Goal: Transaction & Acquisition: Purchase product/service

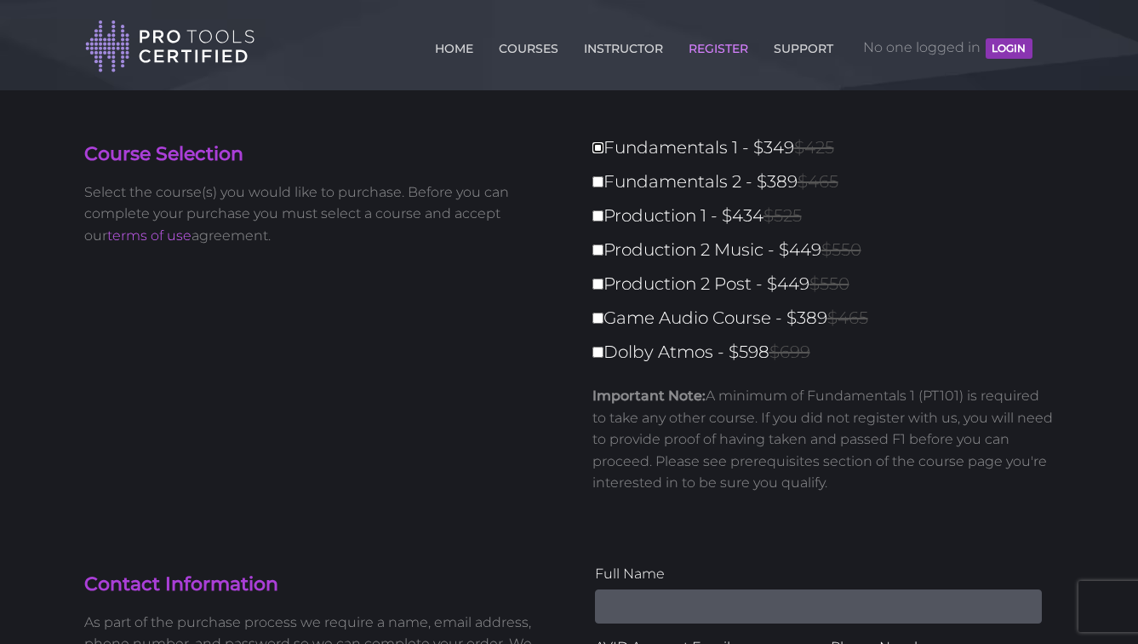
click at [601, 147] on input "Fundamentals 1 - $349 $425" at bounding box center [598, 147] width 11 height 11
checkbox input "true"
type input "349"
click at [598, 150] on input "Fundamentals 1 - $349 $425" at bounding box center [598, 147] width 11 height 11
checkbox input "false"
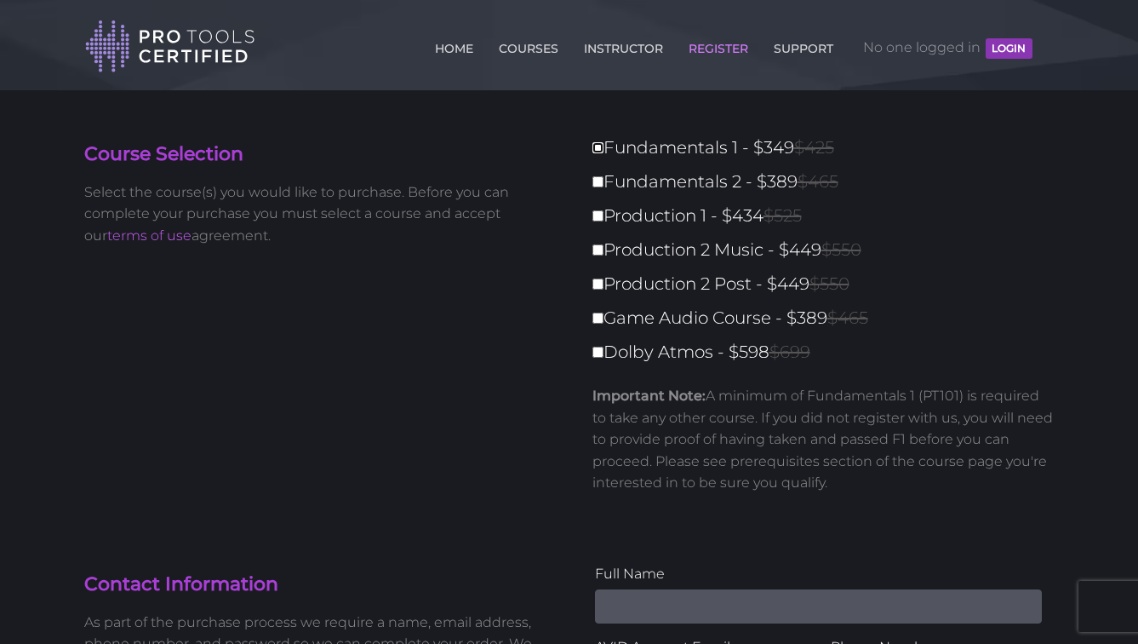
type input "0"
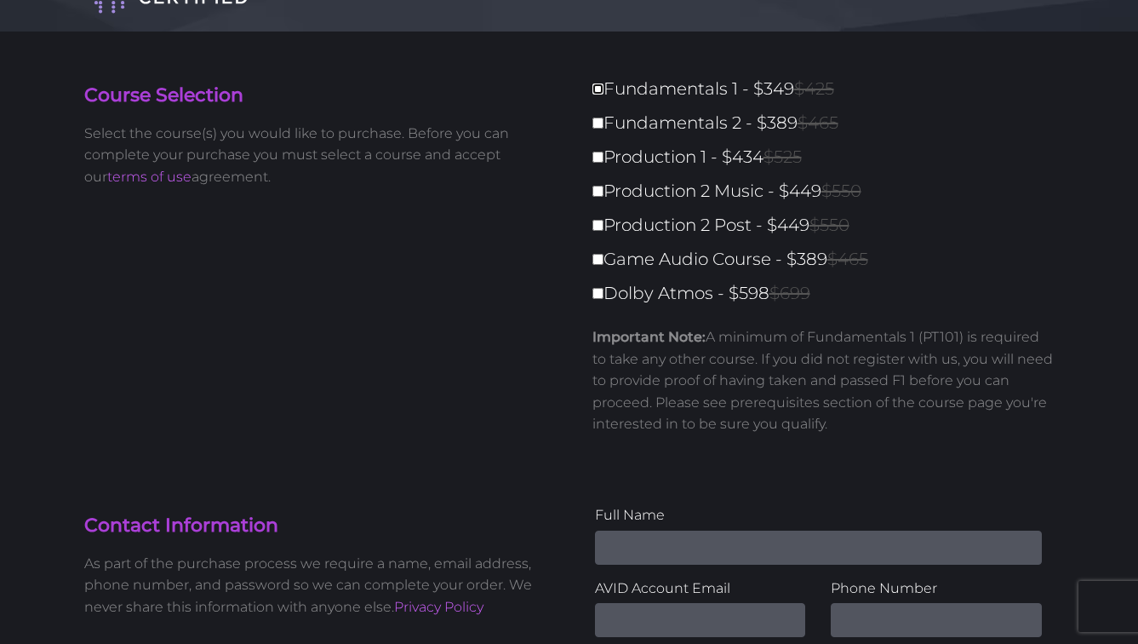
scroll to position [60, 0]
click at [596, 86] on input "Fundamentals 1 - $349 $425" at bounding box center [598, 87] width 11 height 11
checkbox input "true"
type input "349"
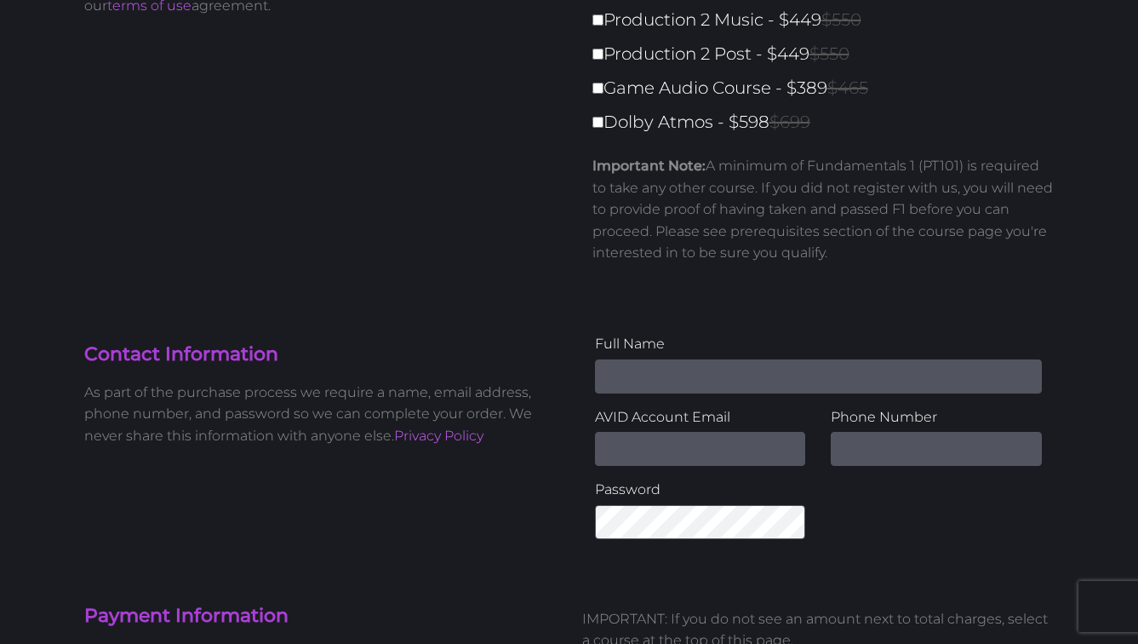
scroll to position [231, 0]
click at [627, 361] on input "Name" at bounding box center [818, 375] width 447 height 34
type input "[PERSON_NAME]"
type input "[EMAIL_ADDRESS][DOMAIN_NAME]"
click at [851, 452] on input "text" at bounding box center [936, 448] width 211 height 34
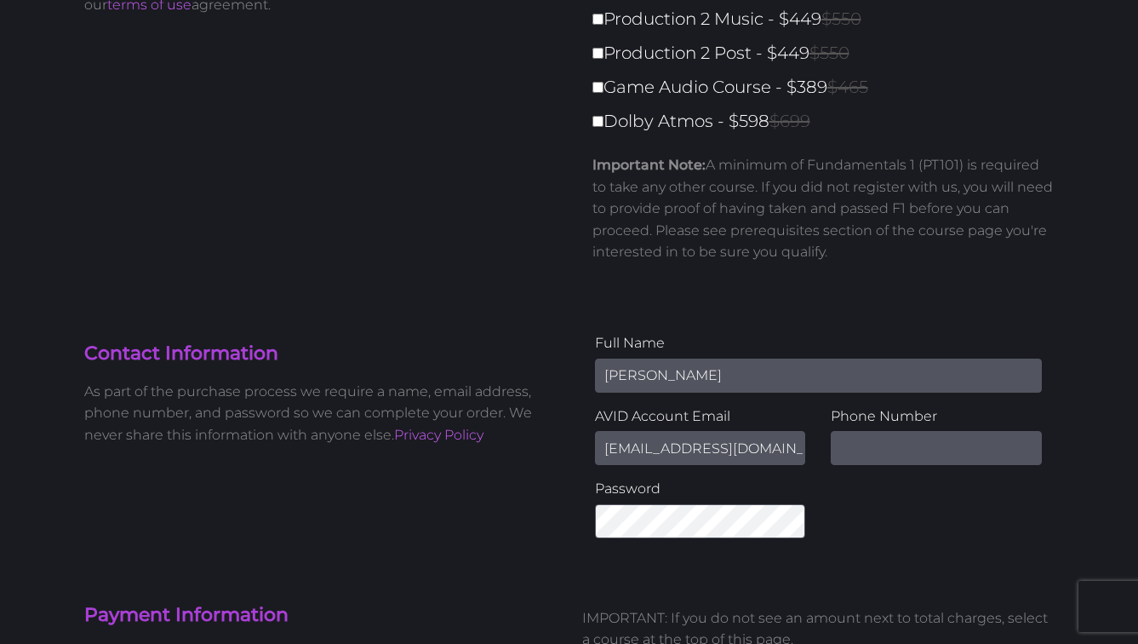
click at [654, 376] on input "Katelyn Fugaban" at bounding box center [818, 375] width 447 height 34
type input "Katelyn (Kied) Fugaban"
click at [868, 441] on input "text" at bounding box center [936, 448] width 211 height 34
type input "6516004657"
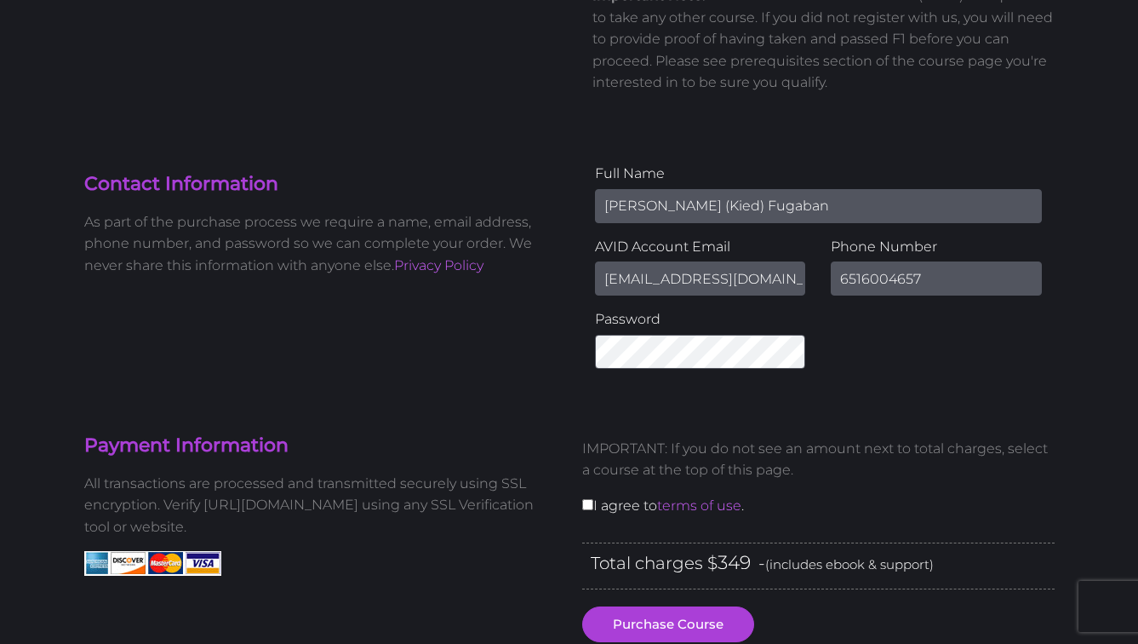
scroll to position [396, 0]
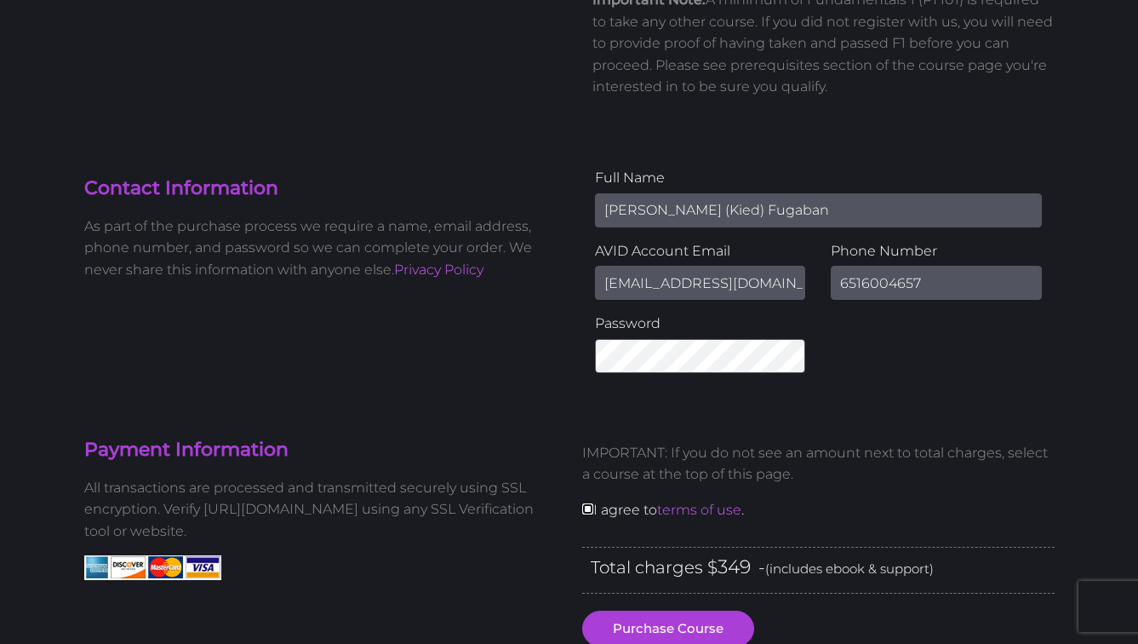
click at [582, 505] on input "checkbox" at bounding box center [587, 508] width 11 height 11
checkbox input "true"
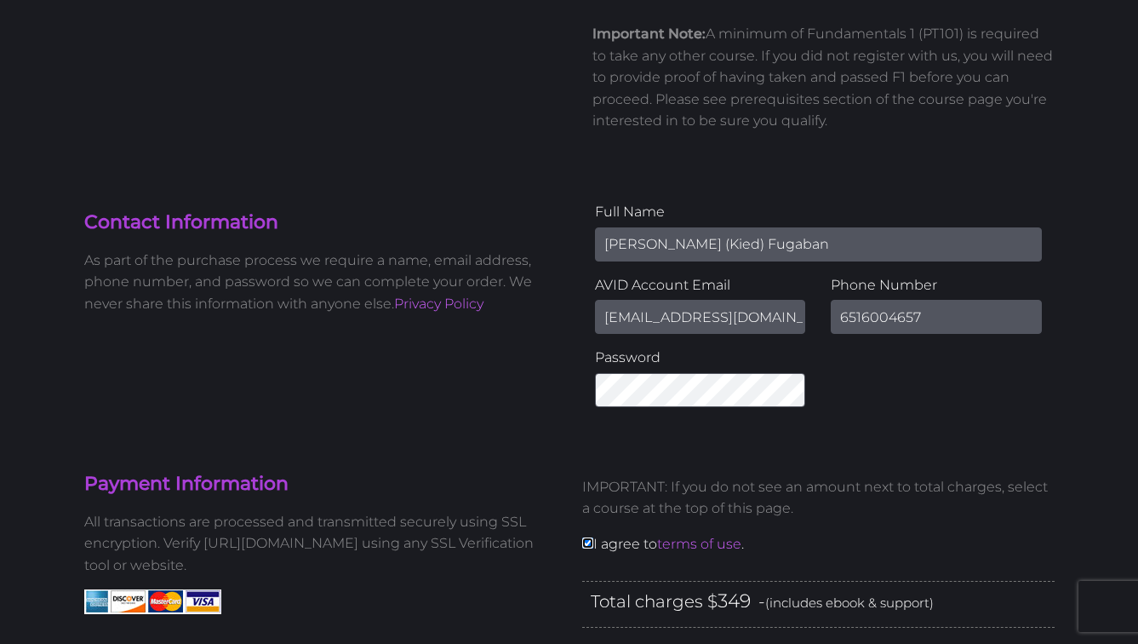
scroll to position [352, 0]
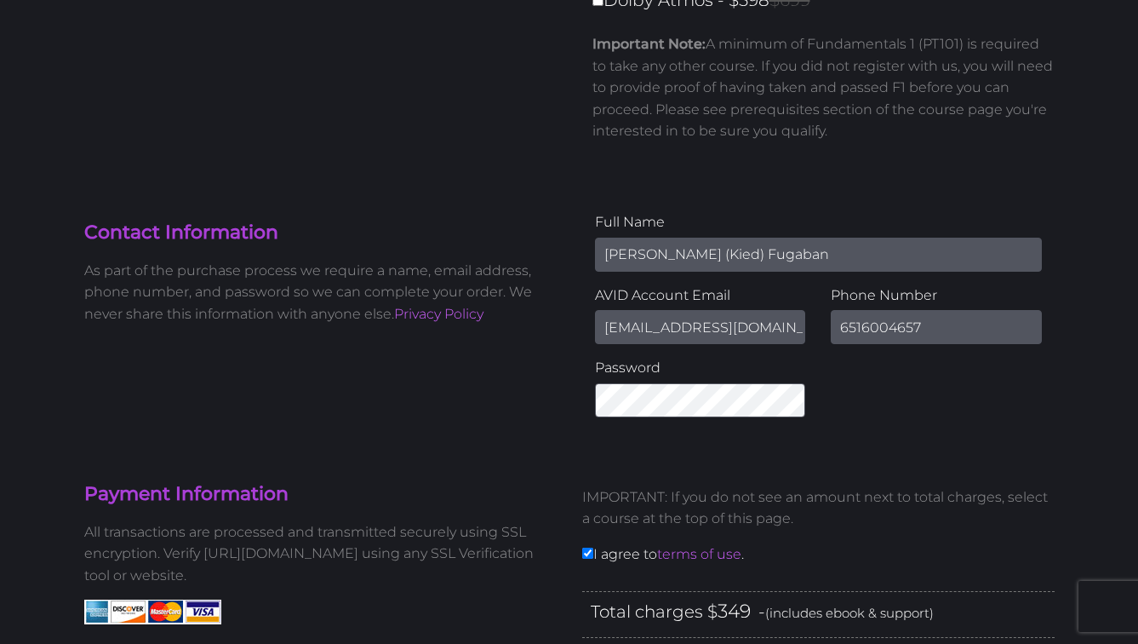
click at [696, 254] on input "Katelyn (Kied) Fugaban" at bounding box center [818, 255] width 447 height 34
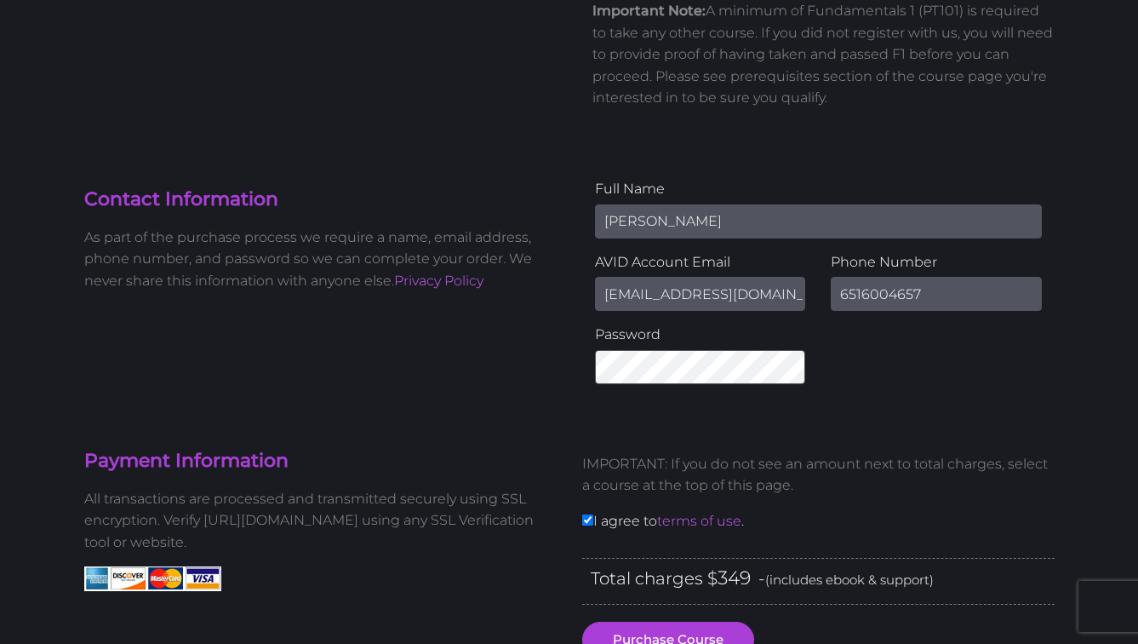
type input "Katelyn Fugaban"
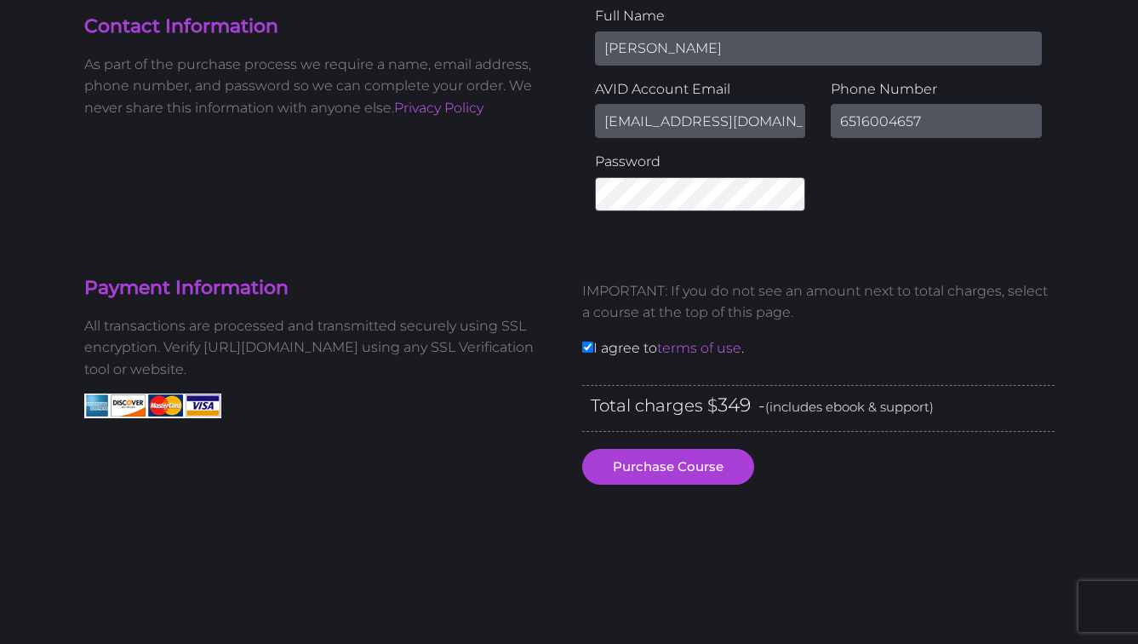
scroll to position [559, 0]
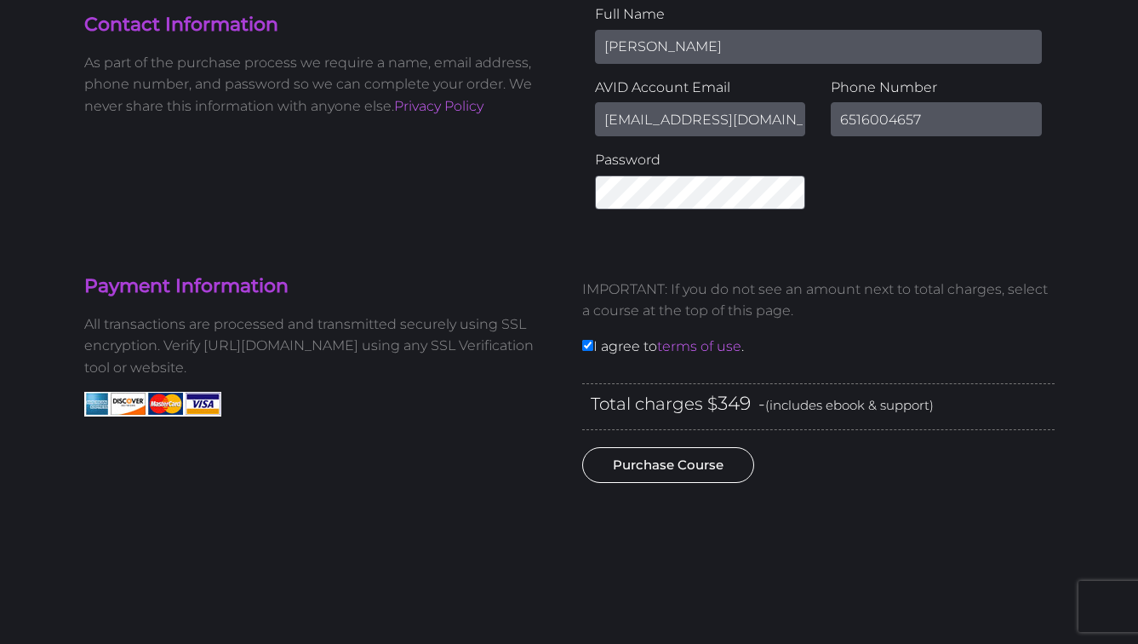
click at [690, 455] on button "Purchase Course" at bounding box center [668, 465] width 172 height 36
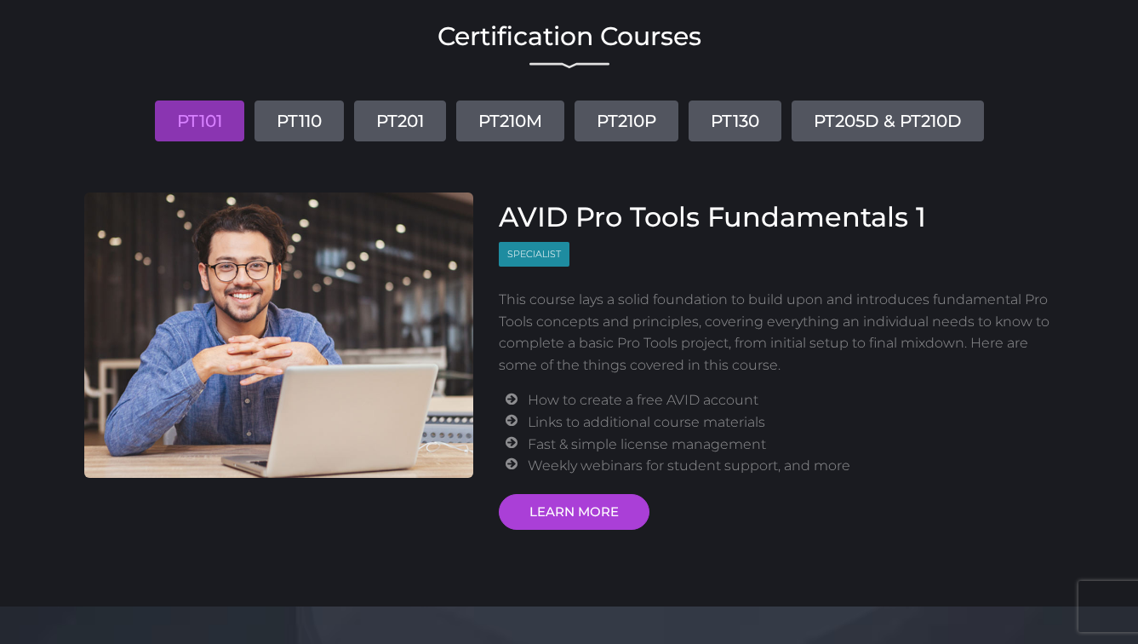
scroll to position [134, 0]
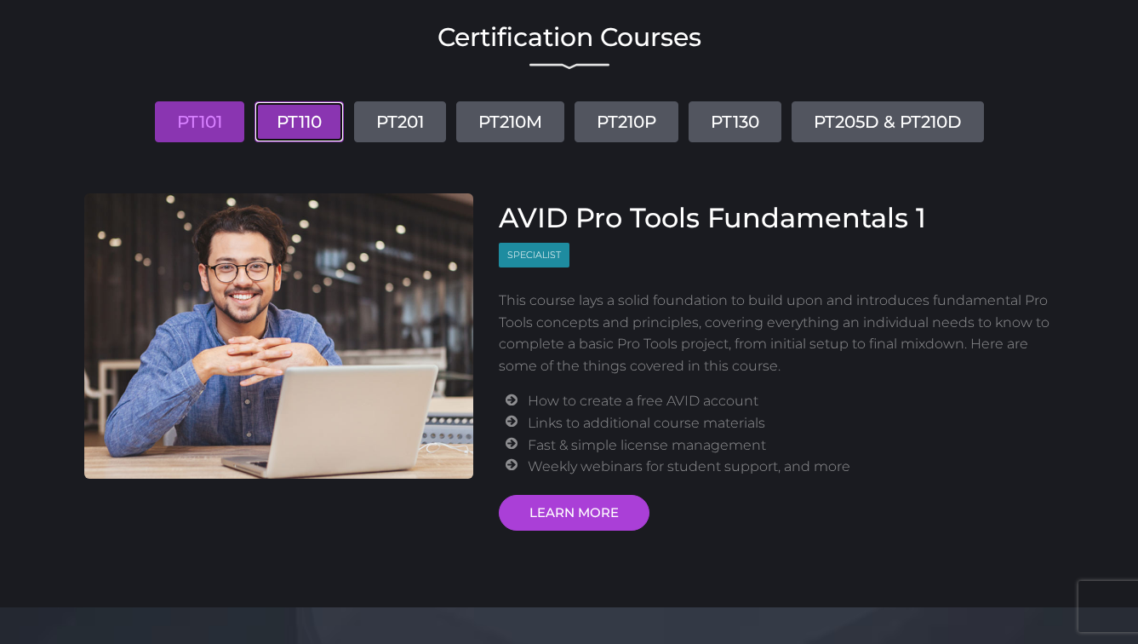
click at [272, 120] on link "PT110" at bounding box center [299, 121] width 89 height 41
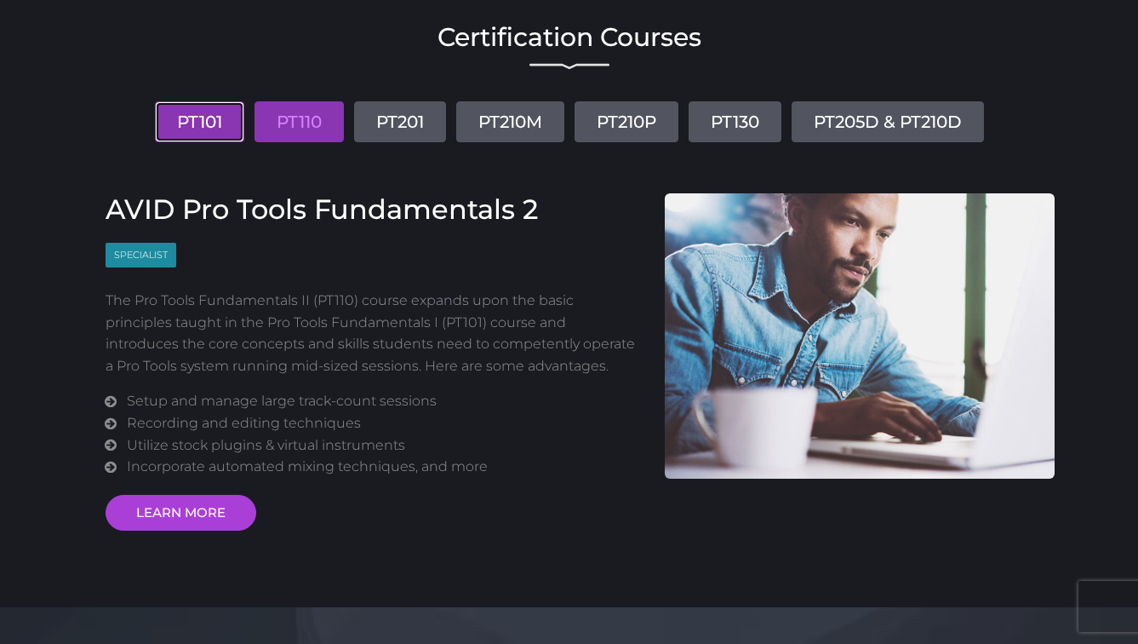
click at [169, 119] on link "PT101" at bounding box center [199, 121] width 89 height 41
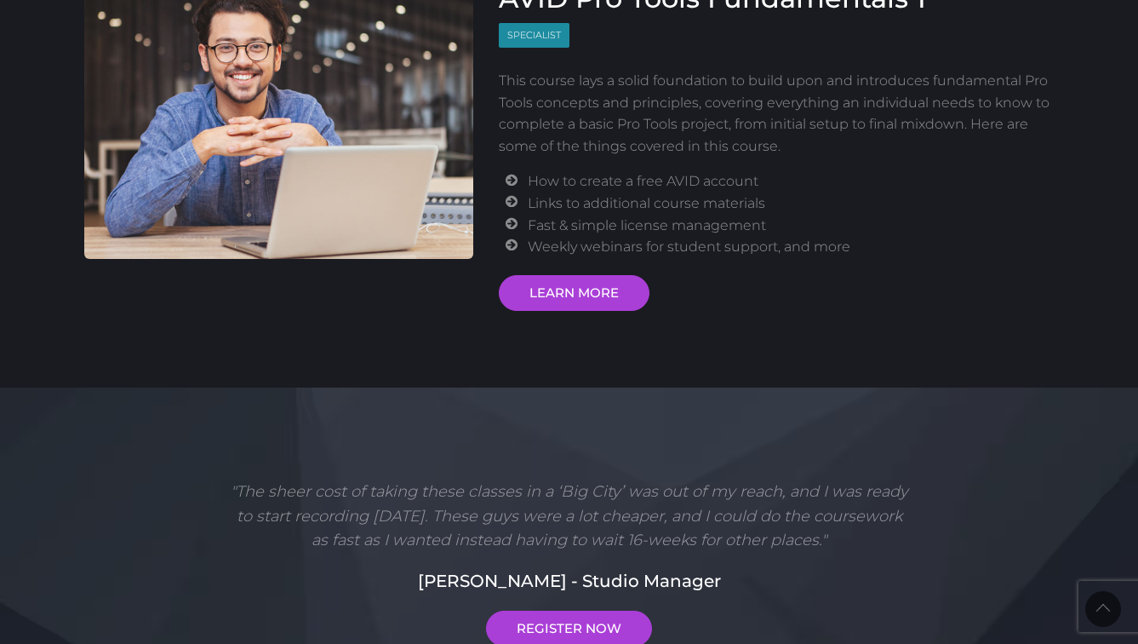
scroll to position [223, 0]
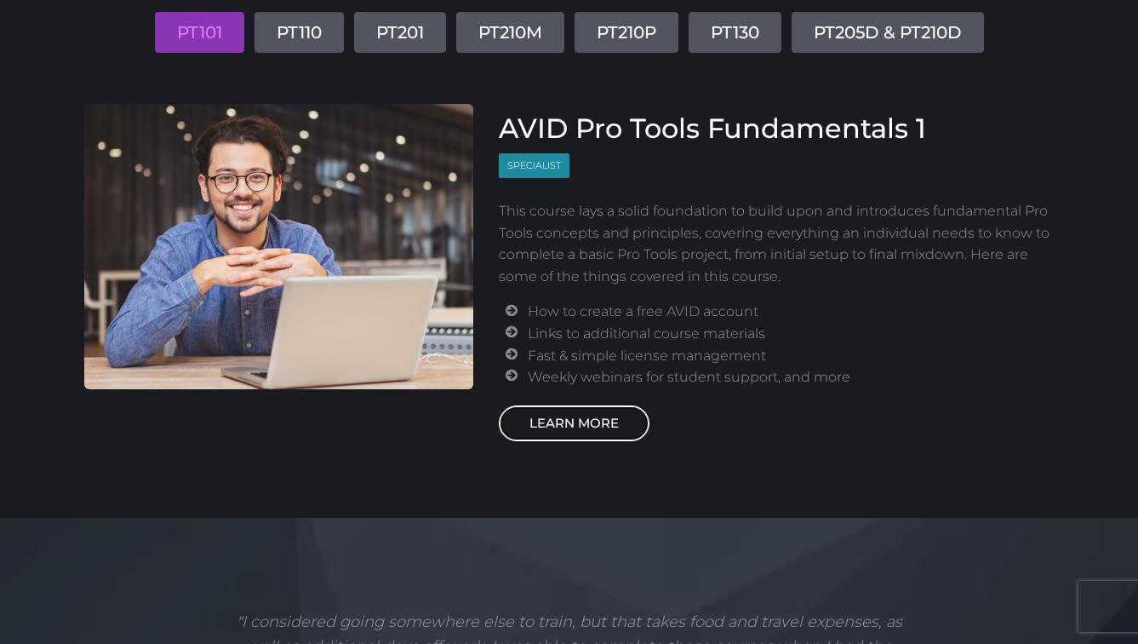
click at [593, 411] on link "LEARN MORE" at bounding box center [574, 423] width 151 height 36
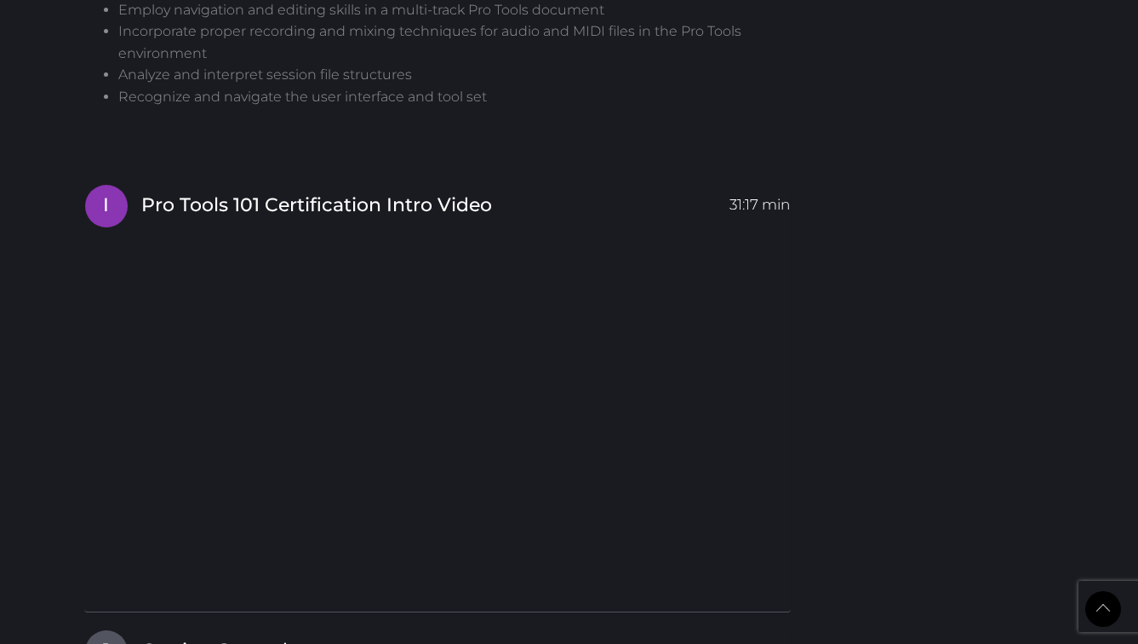
scroll to position [1928, 0]
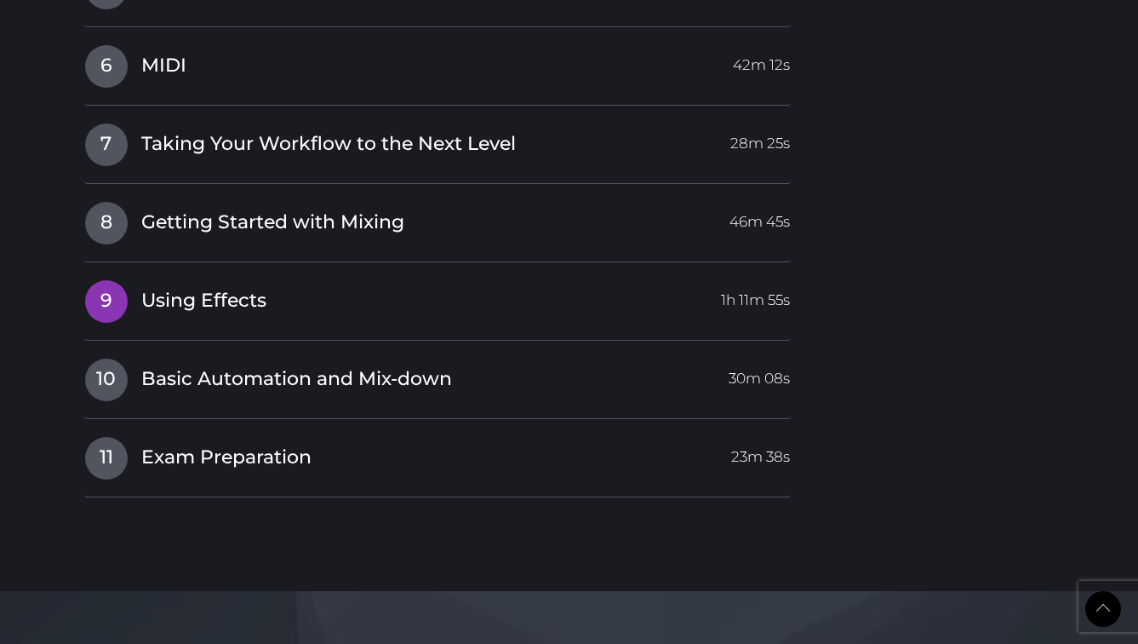
click at [263, 294] on span "Using Effects" at bounding box center [203, 301] width 125 height 26
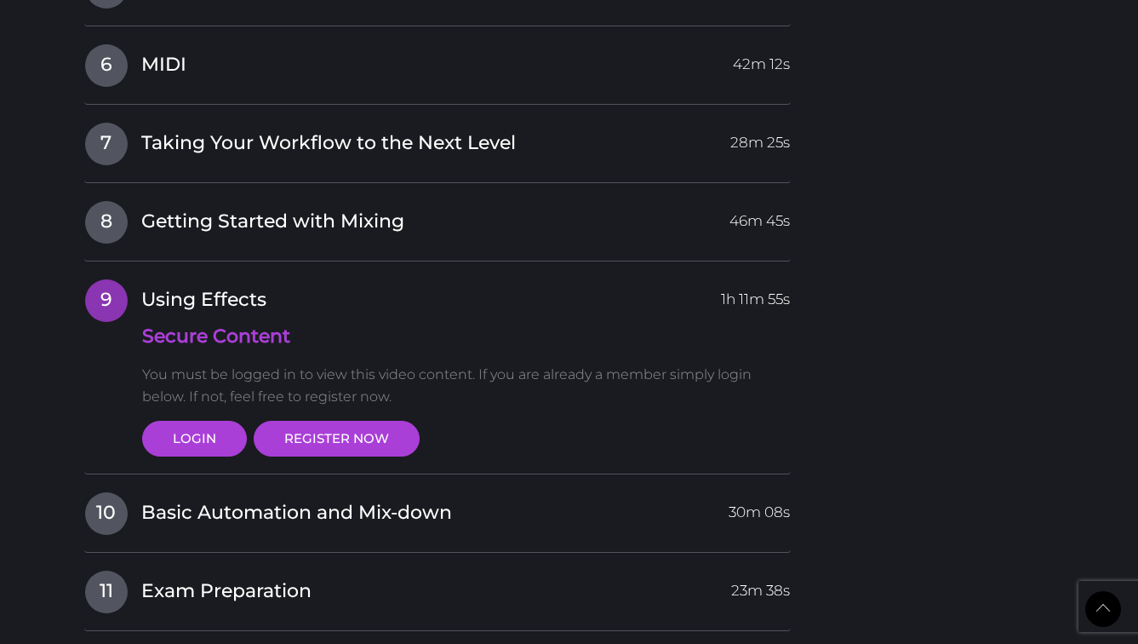
scroll to position [2540, 0]
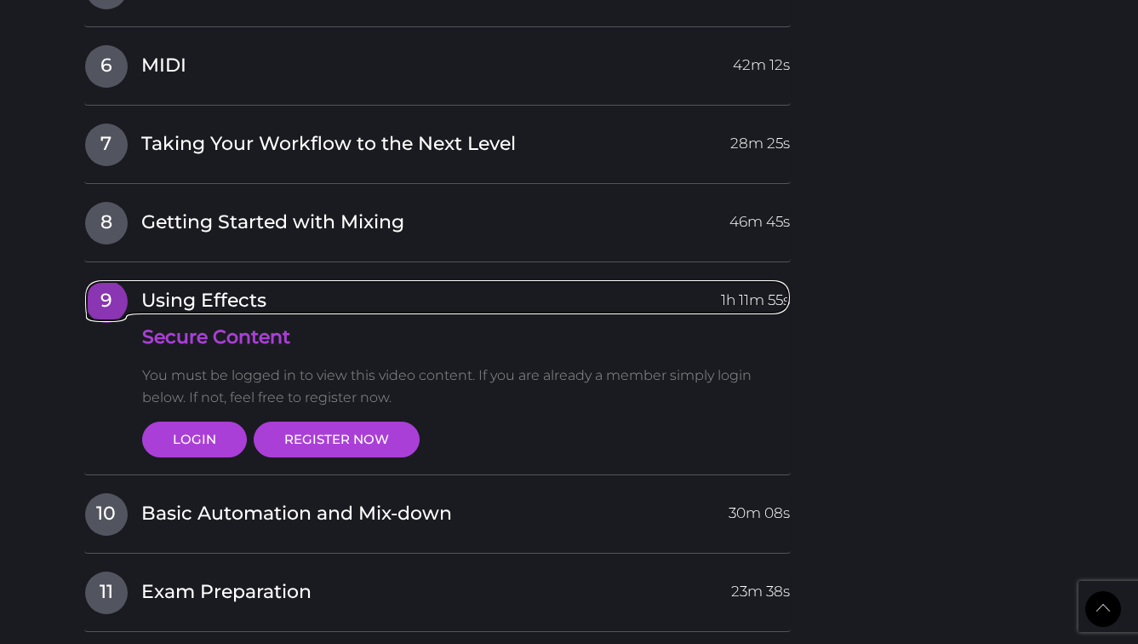
click at [242, 309] on span "Using Effects" at bounding box center [203, 301] width 125 height 26
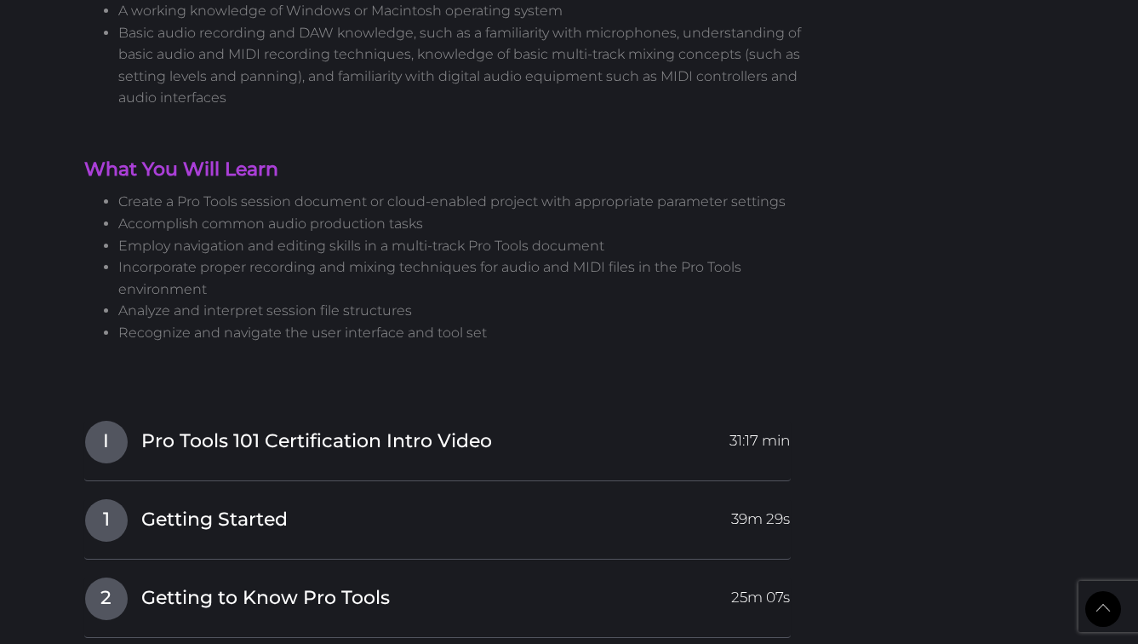
scroll to position [1699, 0]
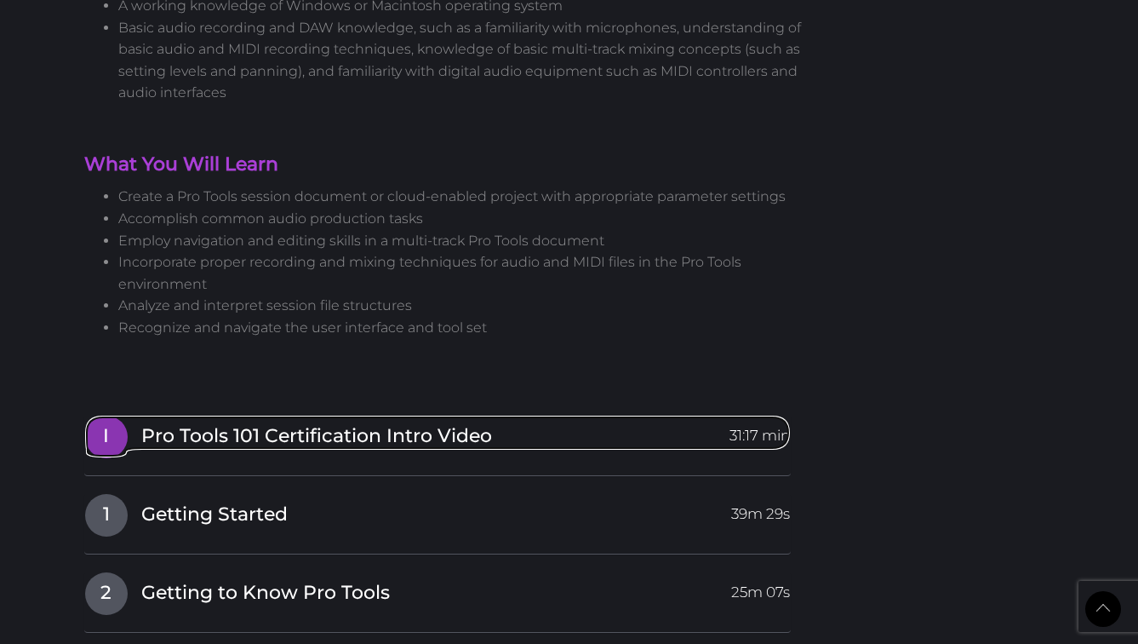
click at [346, 445] on span "Pro Tools 101 Certification Intro Video" at bounding box center [316, 436] width 351 height 26
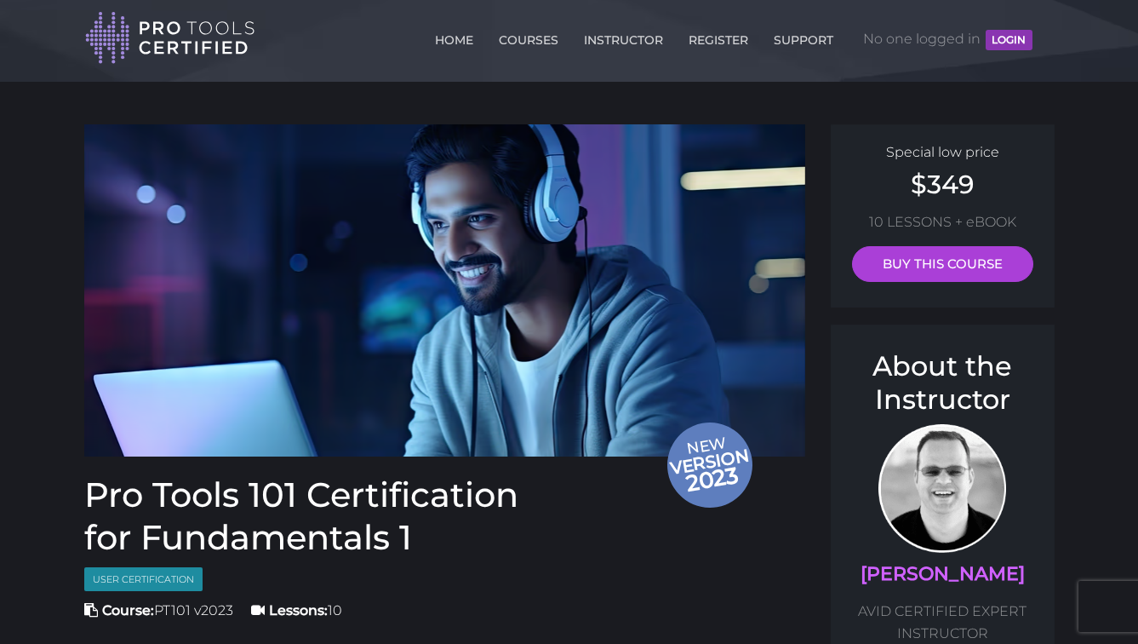
scroll to position [0, 0]
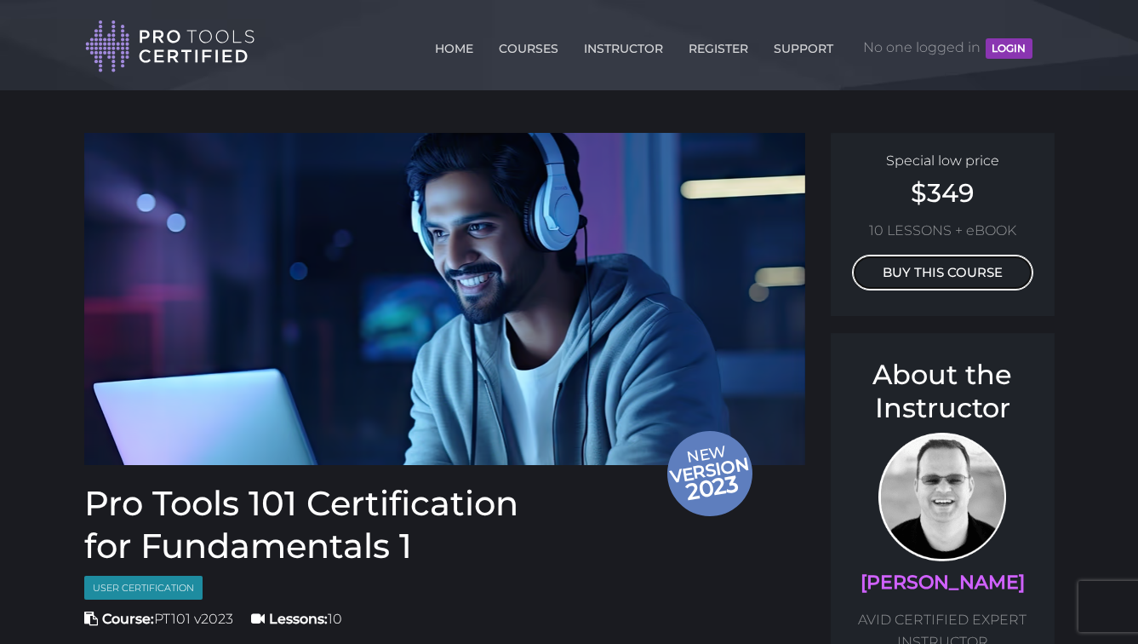
click at [895, 278] on link "BUY THIS COURSE" at bounding box center [942, 273] width 181 height 36
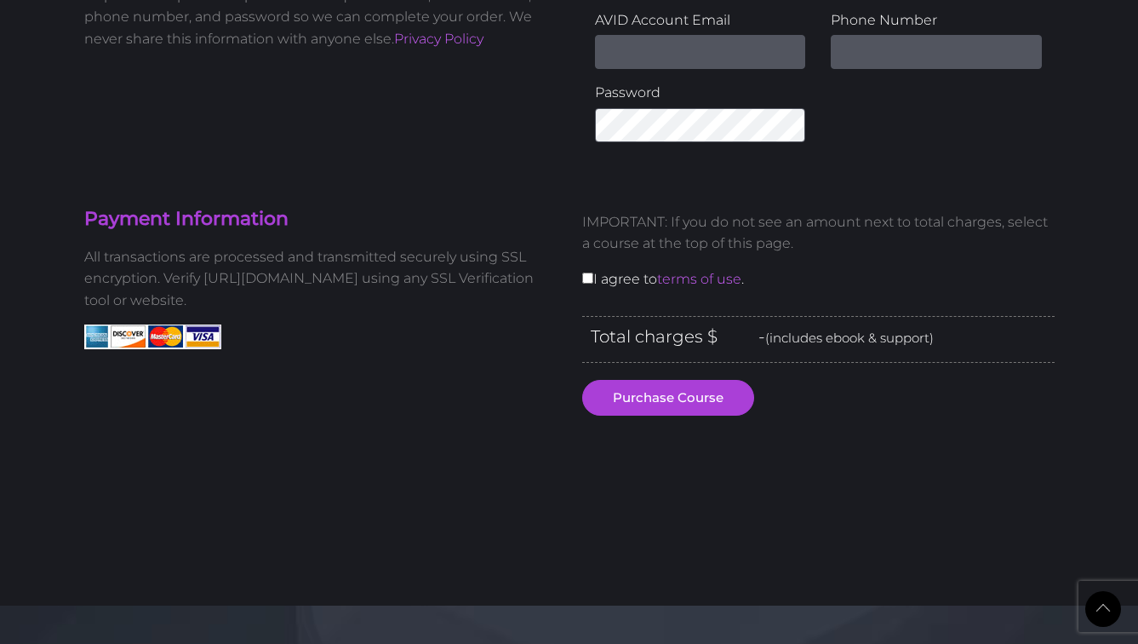
scroll to position [555, 0]
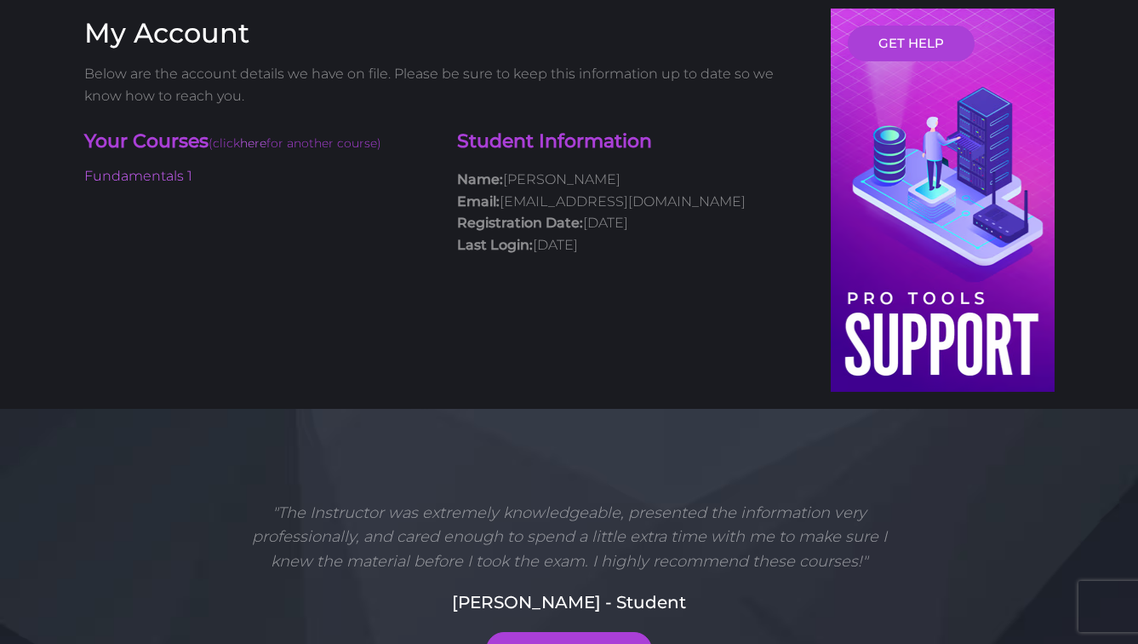
scroll to position [288, 0]
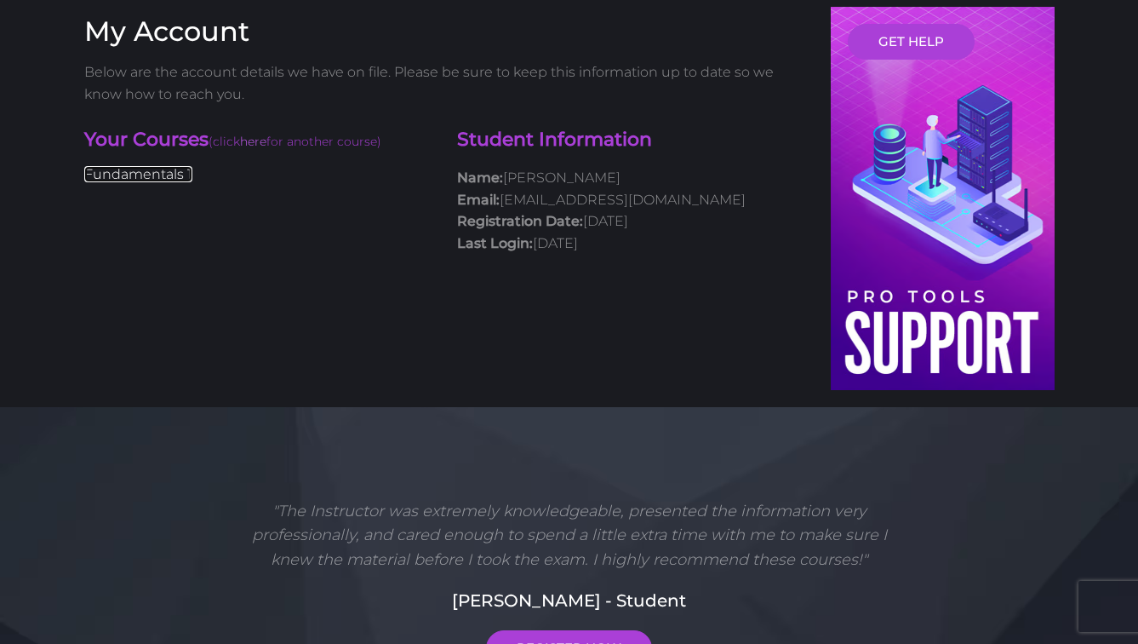
click at [156, 166] on link "Fundamentals 1" at bounding box center [138, 174] width 108 height 16
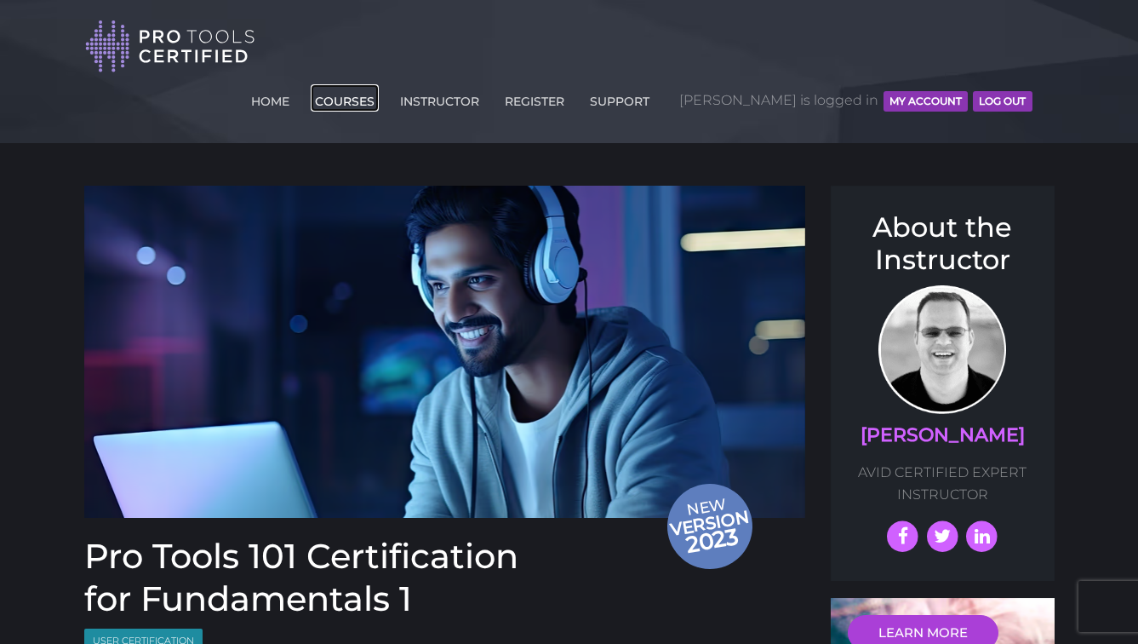
click at [379, 84] on link "COURSES" at bounding box center [345, 97] width 68 height 27
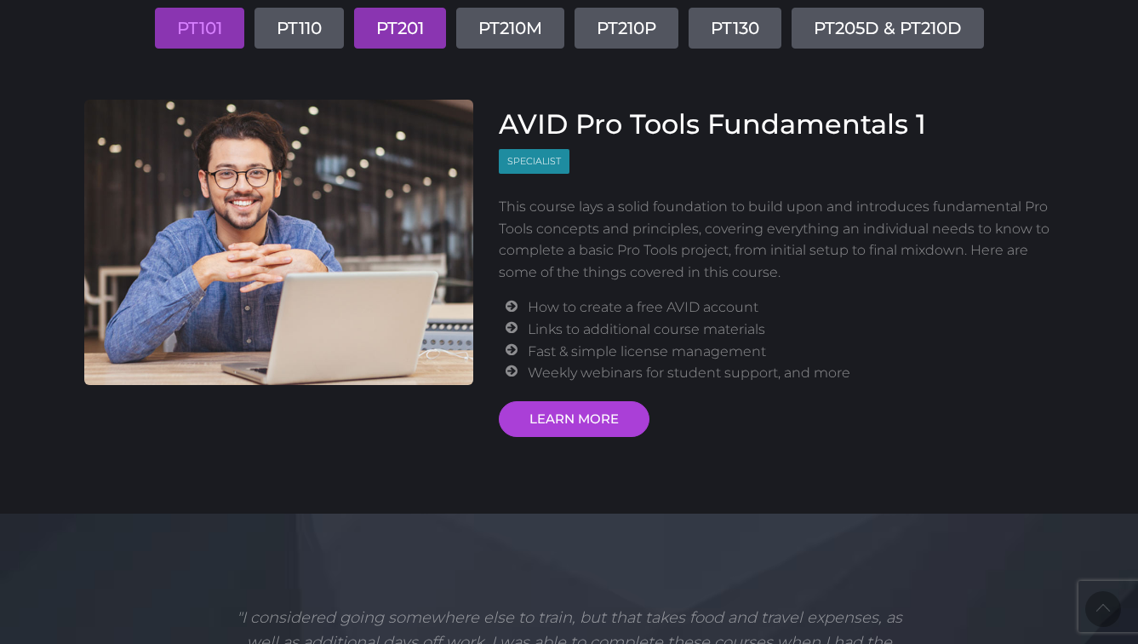
scroll to position [266, 0]
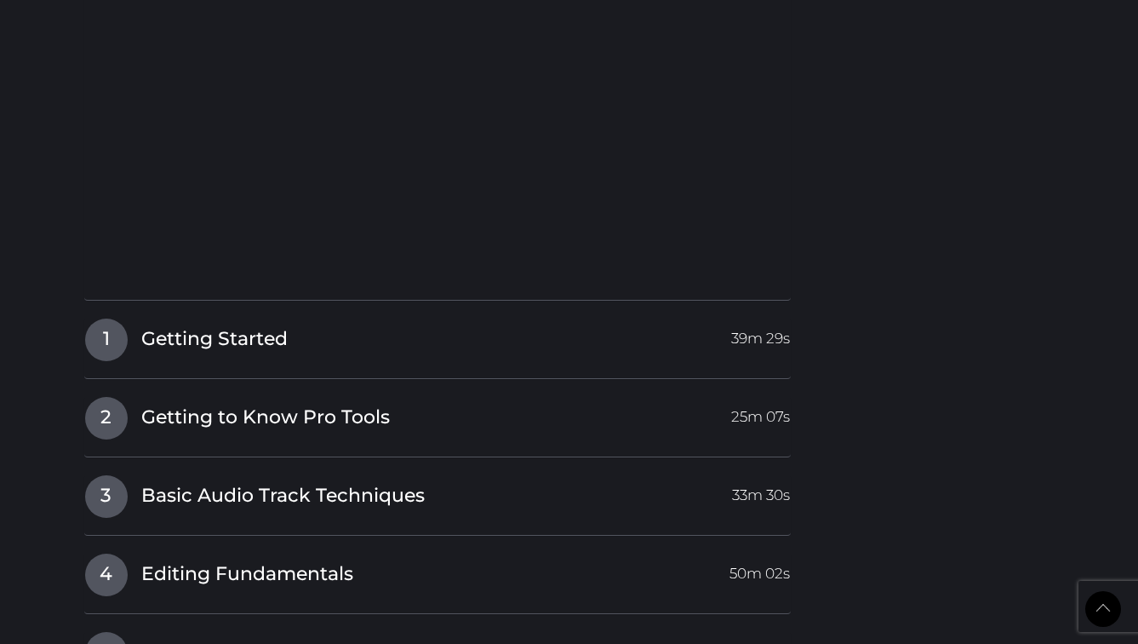
scroll to position [2214, 0]
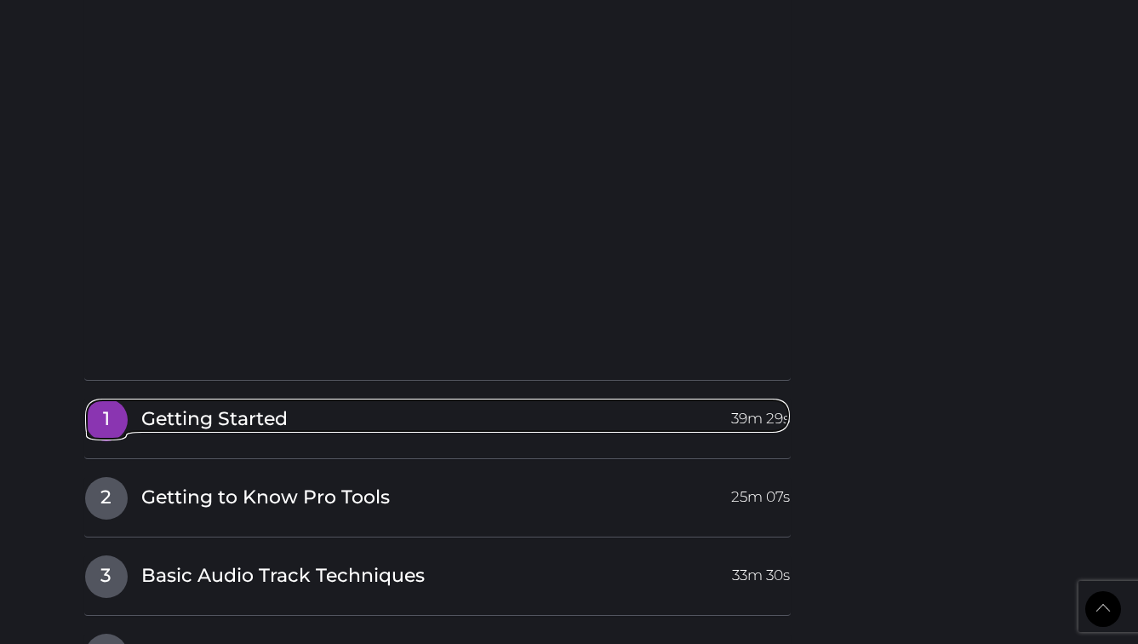
click at [97, 398] on span "1" at bounding box center [106, 419] width 43 height 43
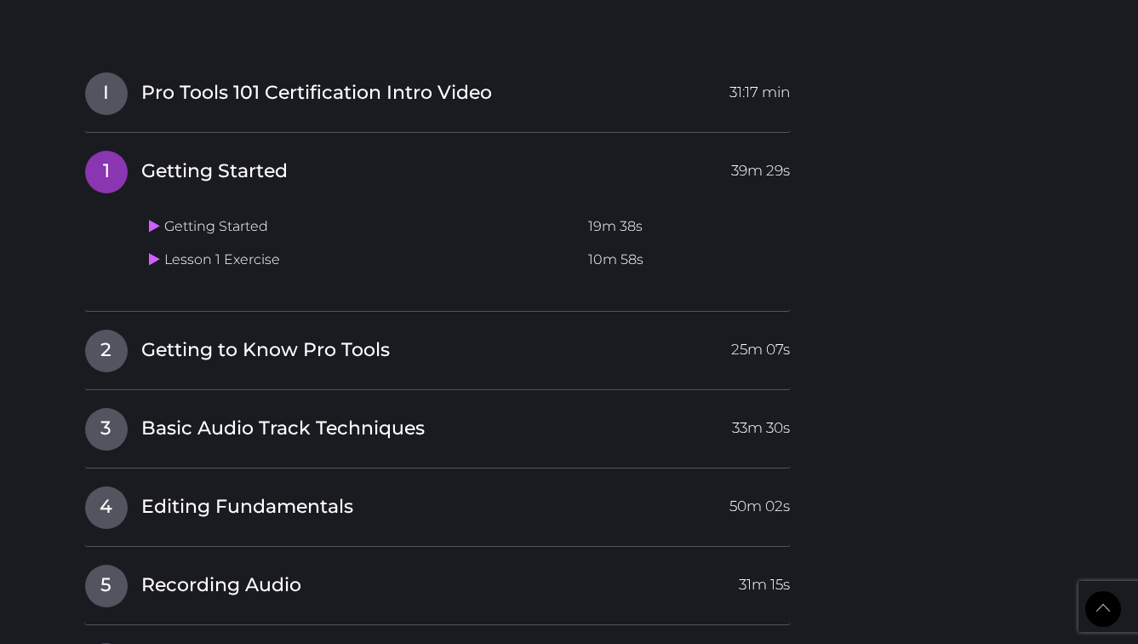
scroll to position [2063, 0]
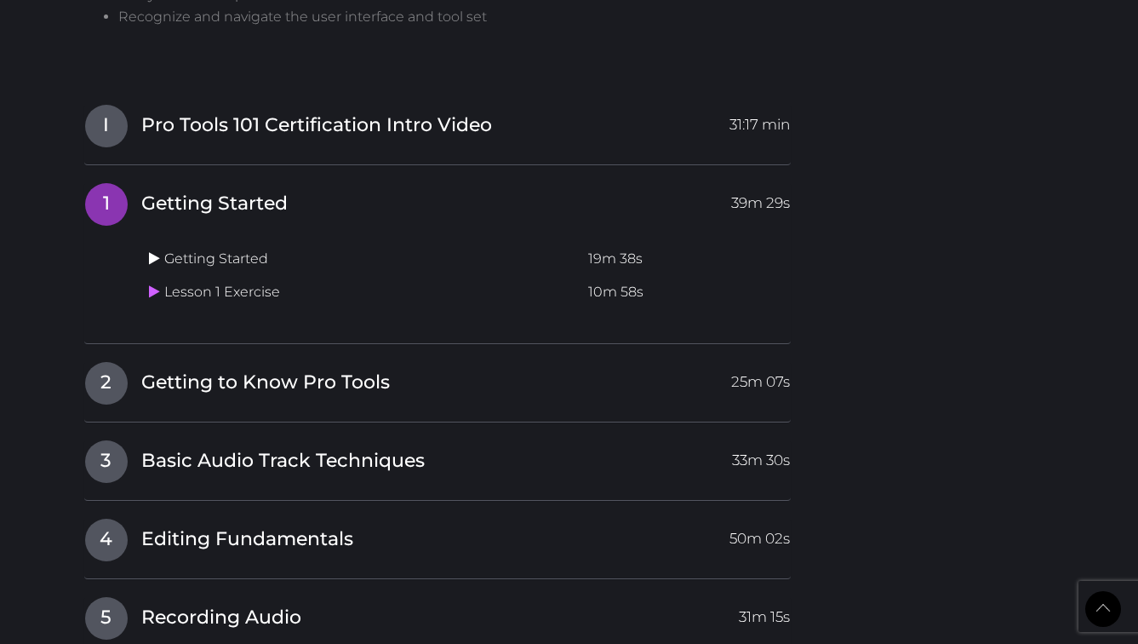
click at [161, 250] on link at bounding box center [156, 258] width 15 height 16
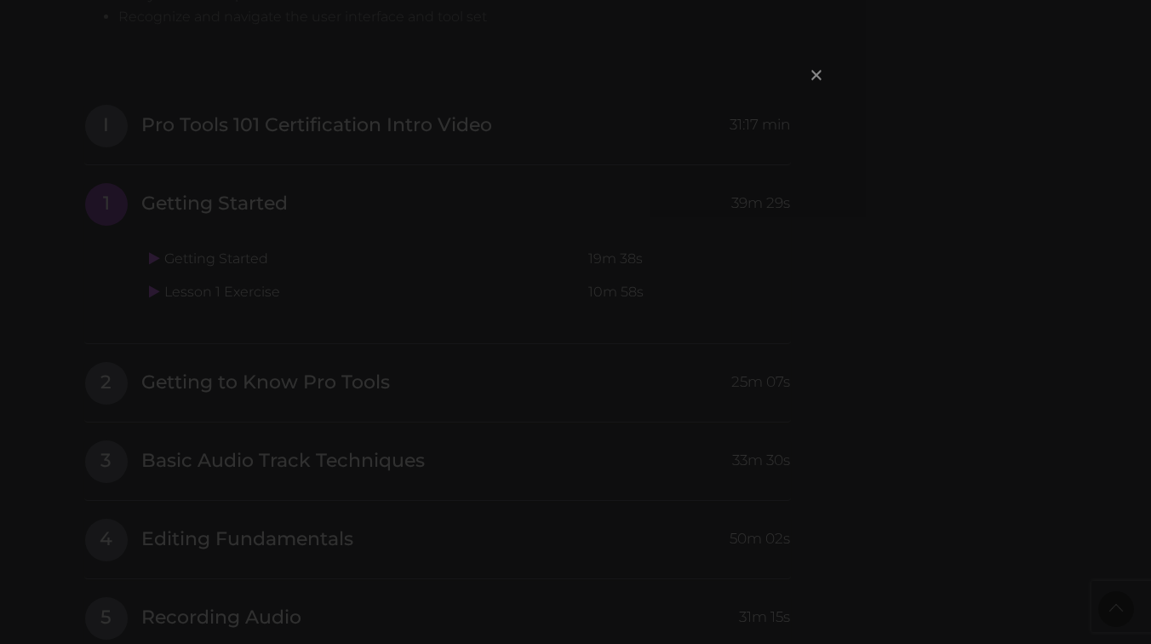
click at [816, 75] on span "×" at bounding box center [816, 74] width 17 height 37
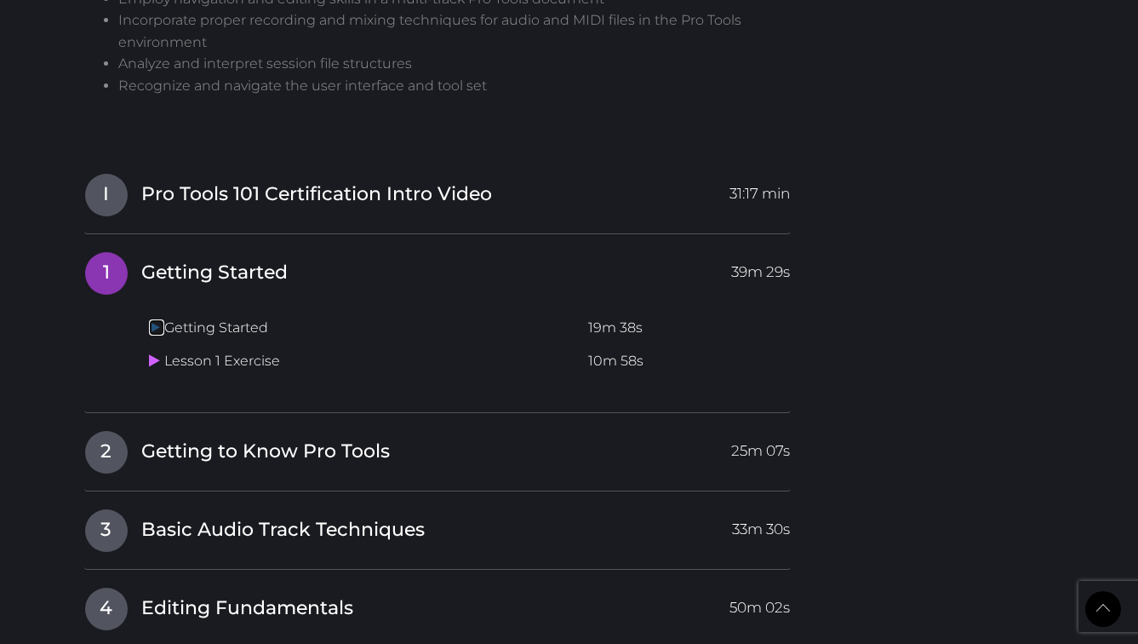
scroll to position [2004, 0]
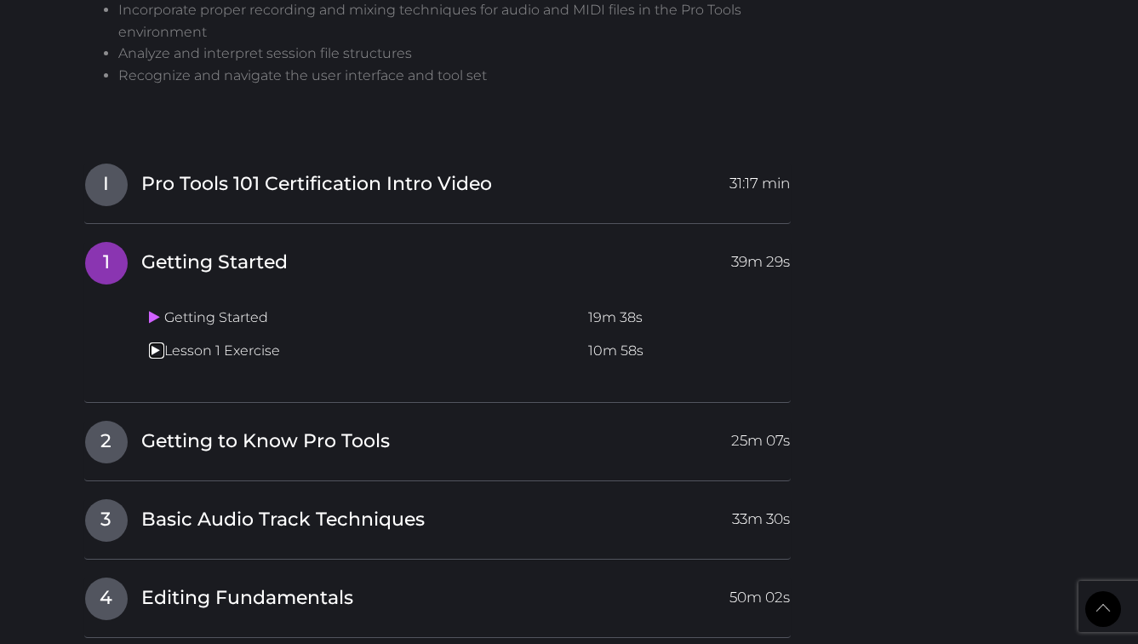
click at [152, 343] on icon at bounding box center [154, 350] width 11 height 14
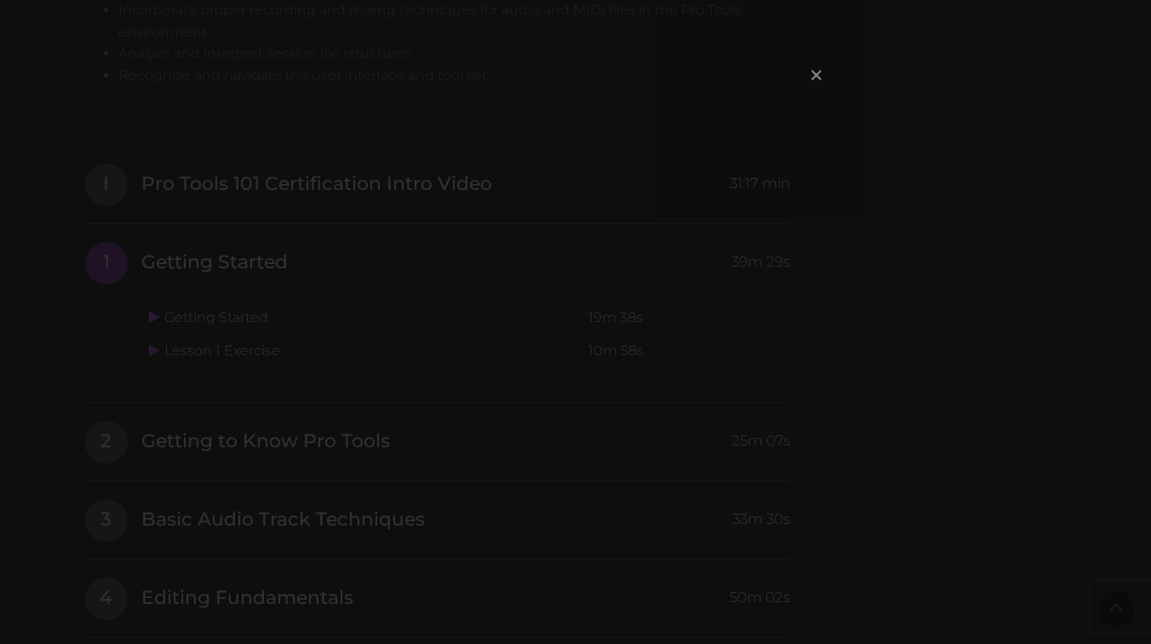
click at [814, 72] on span "×" at bounding box center [816, 74] width 17 height 37
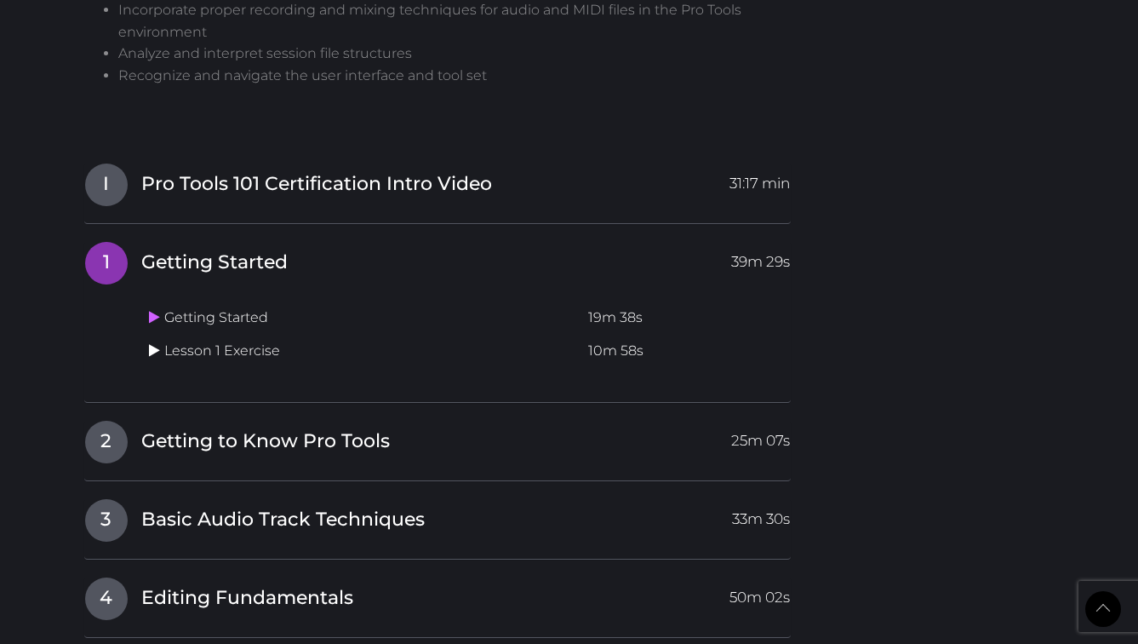
click at [153, 343] on icon at bounding box center [154, 350] width 11 height 14
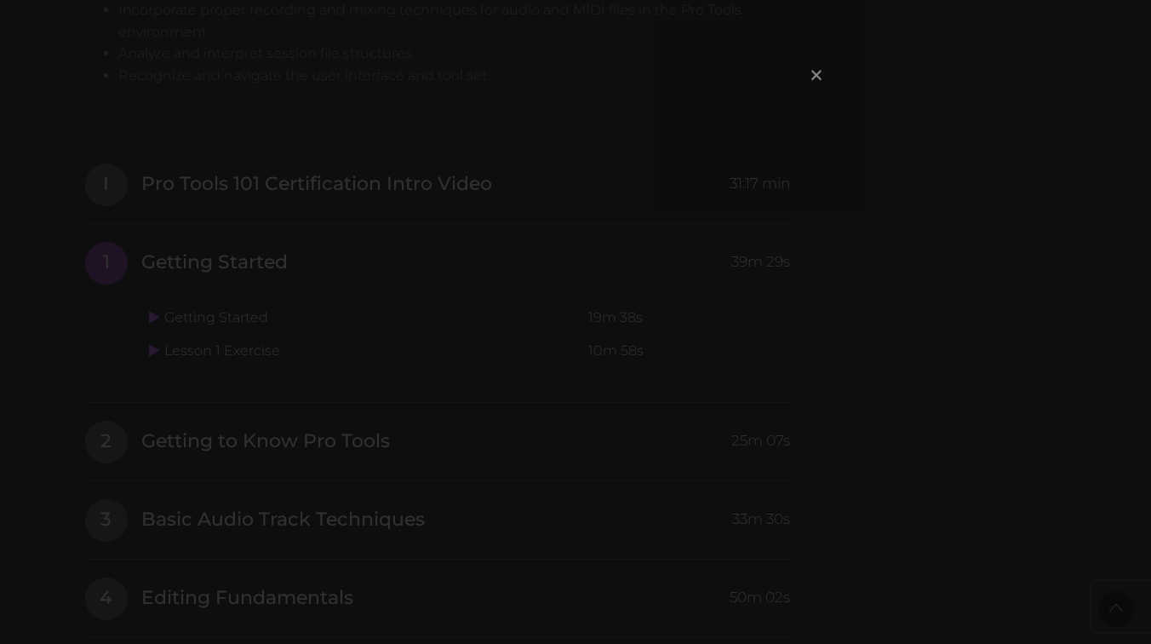
click at [813, 71] on span "×" at bounding box center [816, 74] width 17 height 37
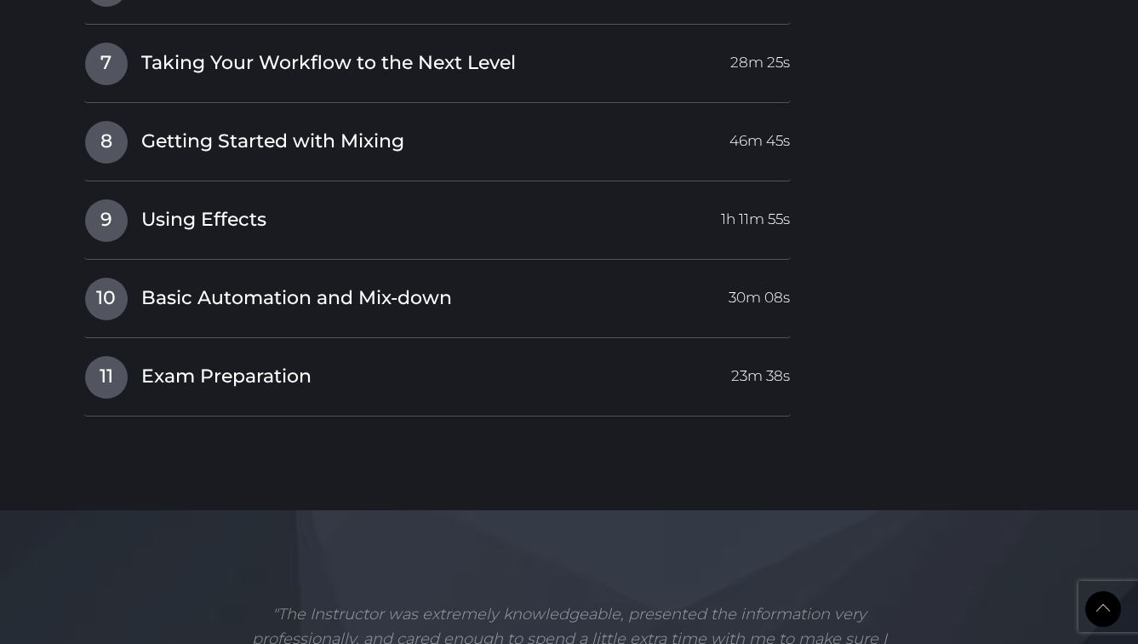
scroll to position [2768, 0]
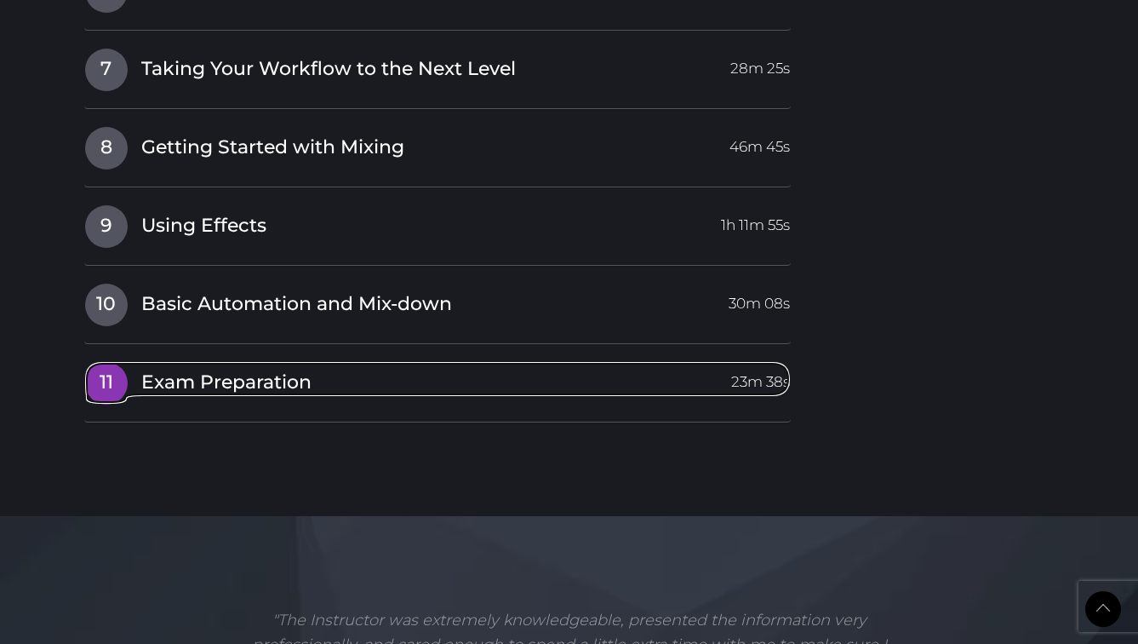
click at [298, 370] on span "Exam Preparation" at bounding box center [226, 383] width 170 height 26
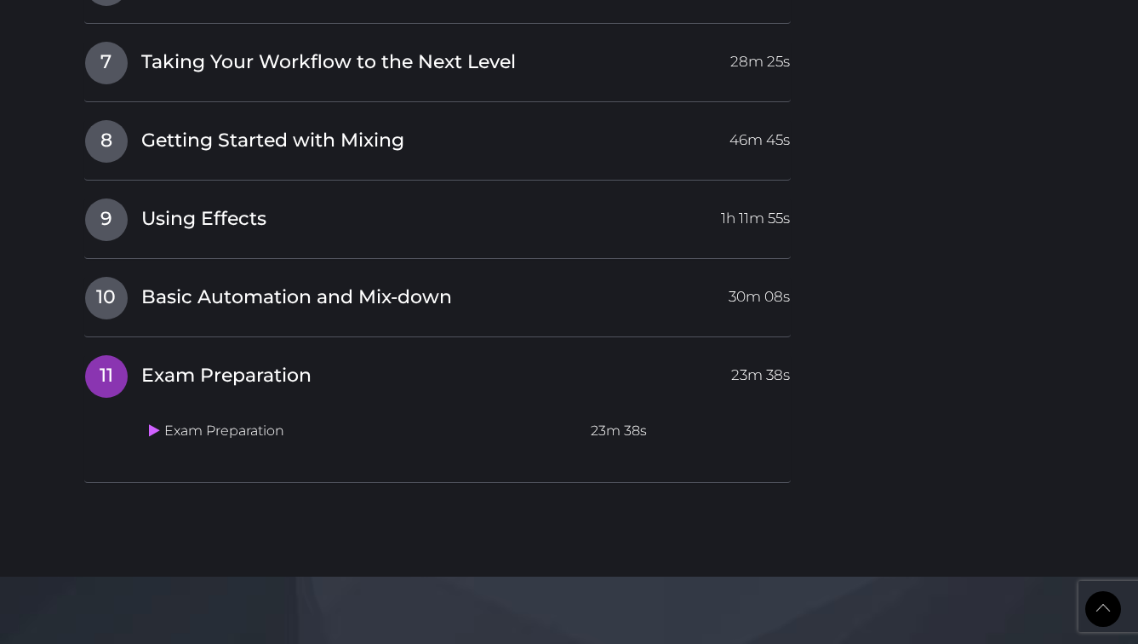
scroll to position [2667, 0]
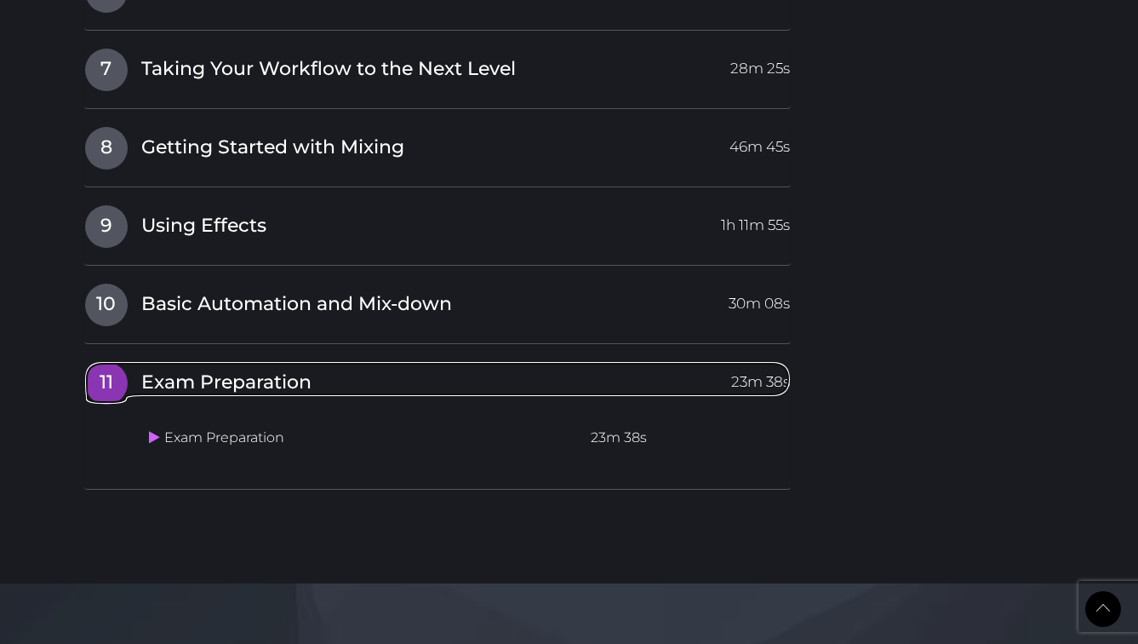
click at [262, 370] on span "Exam Preparation" at bounding box center [226, 383] width 170 height 26
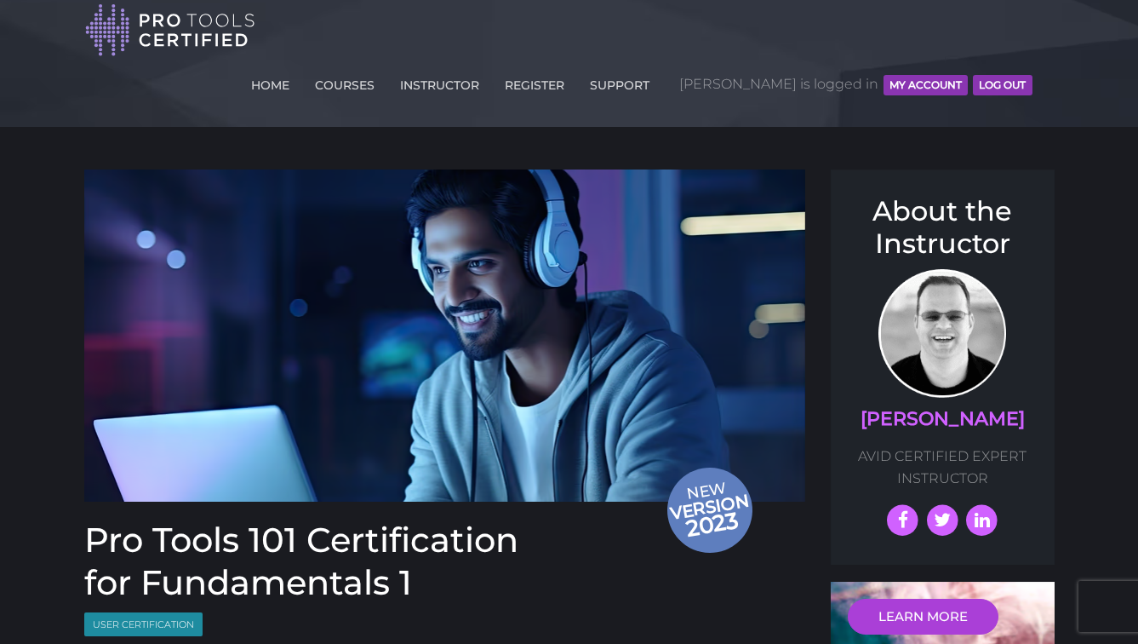
scroll to position [0, 0]
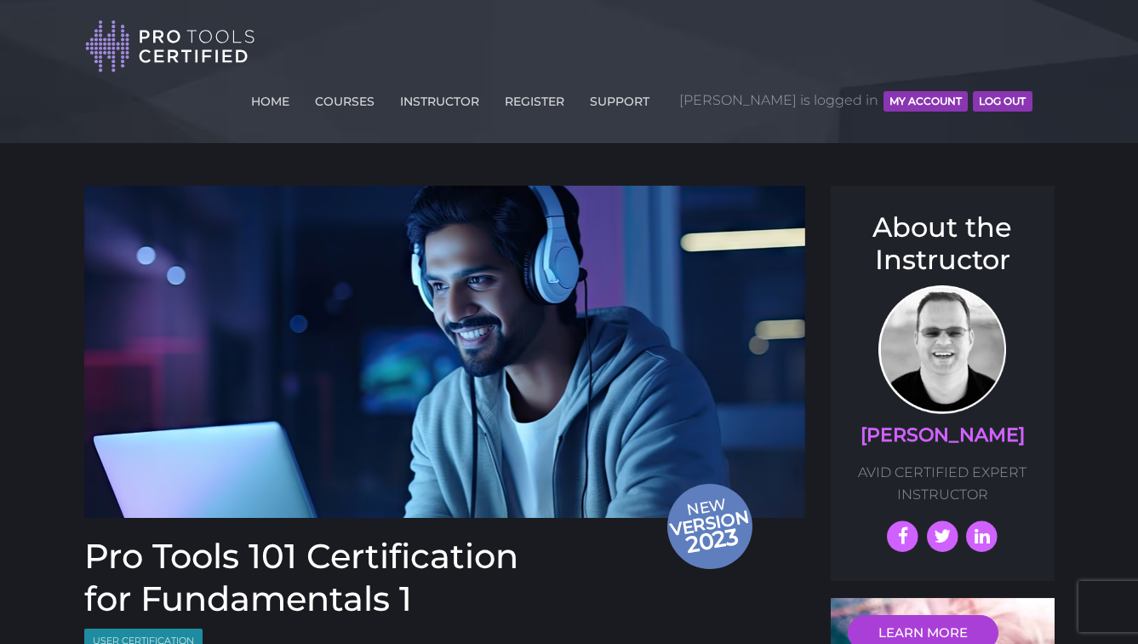
click at [931, 91] on button "MY ACCOUNT" at bounding box center [926, 101] width 84 height 20
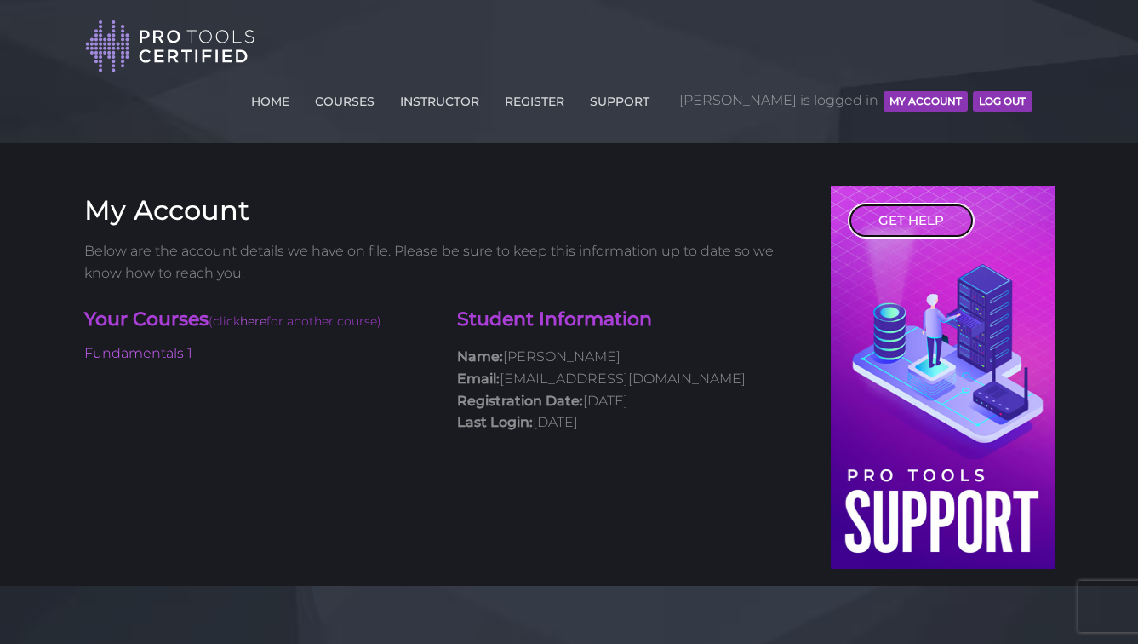
click at [890, 203] on link "GET HELP" at bounding box center [911, 221] width 127 height 36
